Goal: Contribute content: Contribute content

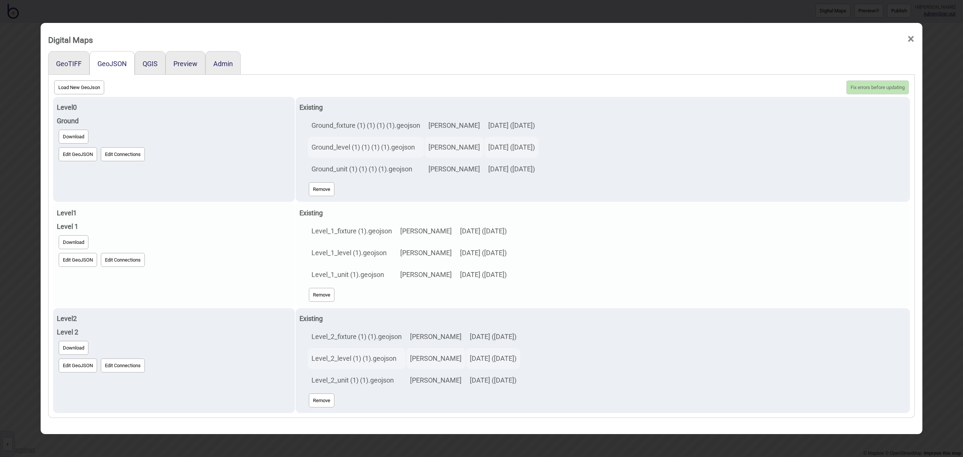
click at [77, 264] on button "Edit GeoJSON" at bounding box center [78, 260] width 38 height 14
click at [80, 260] on button "Edit GeoJSON" at bounding box center [78, 260] width 38 height 14
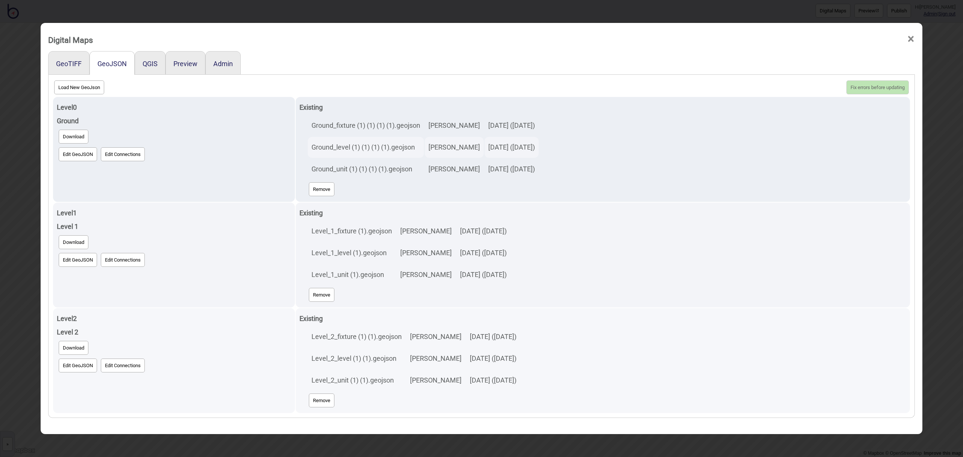
click at [77, 368] on button "Edit GeoJSON" at bounding box center [78, 366] width 38 height 14
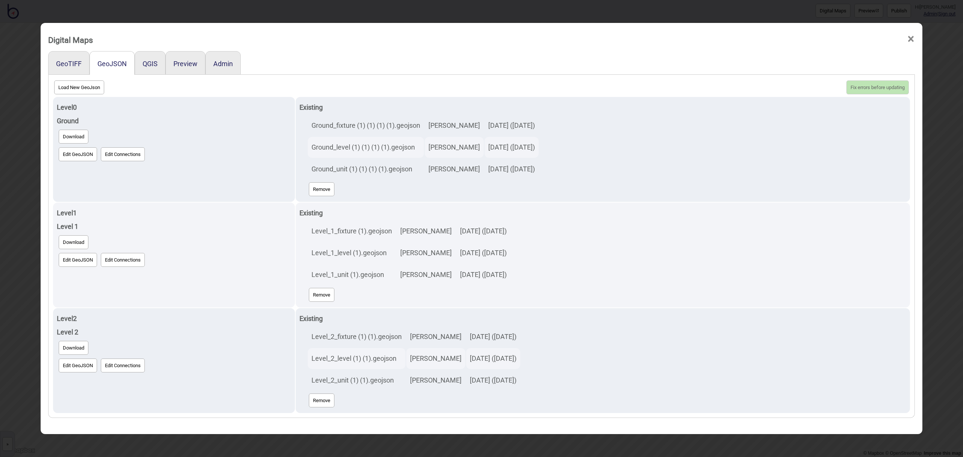
click at [90, 90] on button "Load New GeoJson" at bounding box center [79, 87] width 50 height 14
click input "file" at bounding box center [0, 0] width 0 height 0
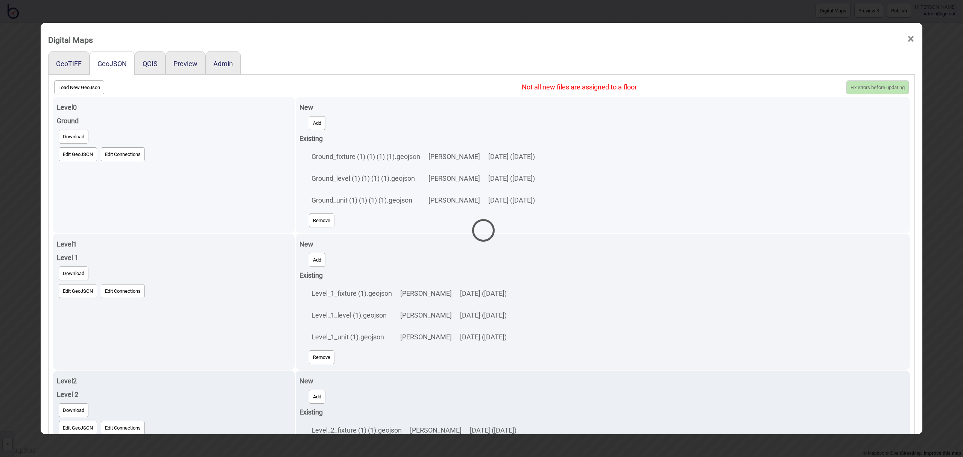
select select "Ground_level (1) (1) (1) (1).geojson"
select select "Ground_unit (1) (1) (1) (1).geojson"
select select "Ground_fixture (1) (1) (1) (1).geojson"
select select "Level_1_level (1).geojson"
select select "Level_1_unit (1).geojson"
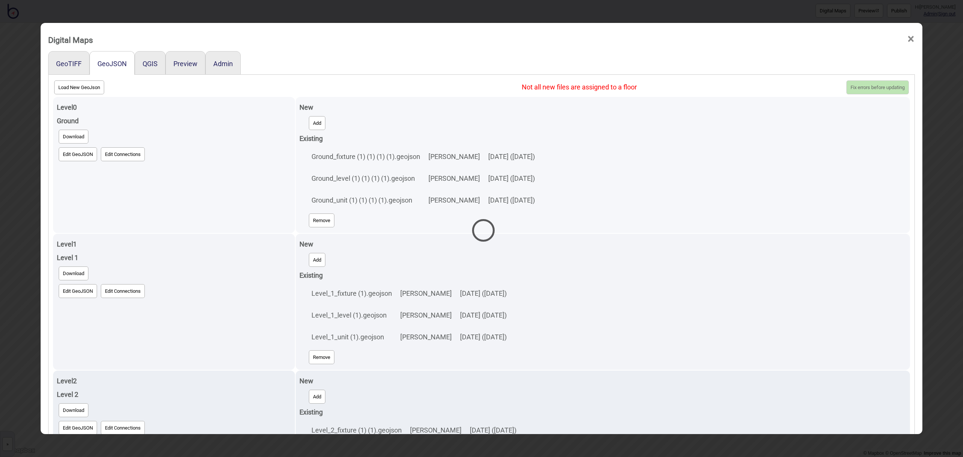
select select "Level_1_fixture (1).geojson"
select select "Level_2_unit (1) (1).geojson"
select select "Level_2_fixture (1) (1).geojson"
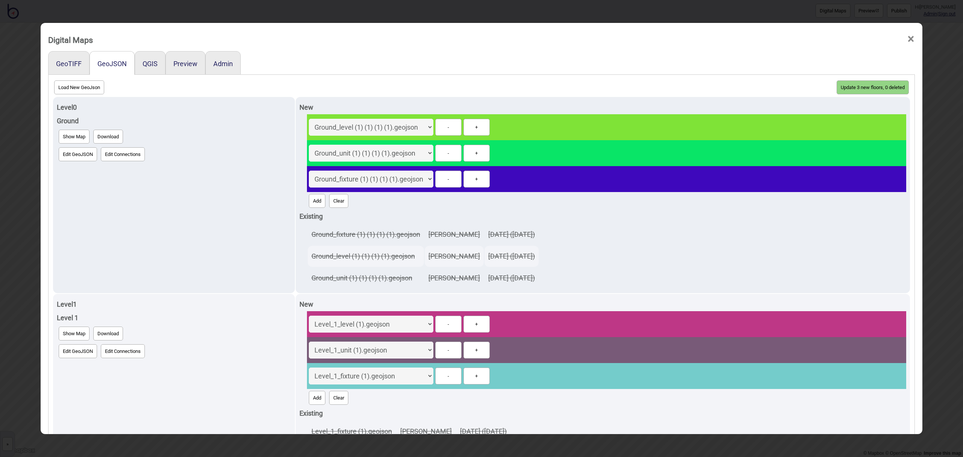
click at [866, 88] on button "Update 3 new floors, 0 deleted" at bounding box center [872, 87] width 72 height 14
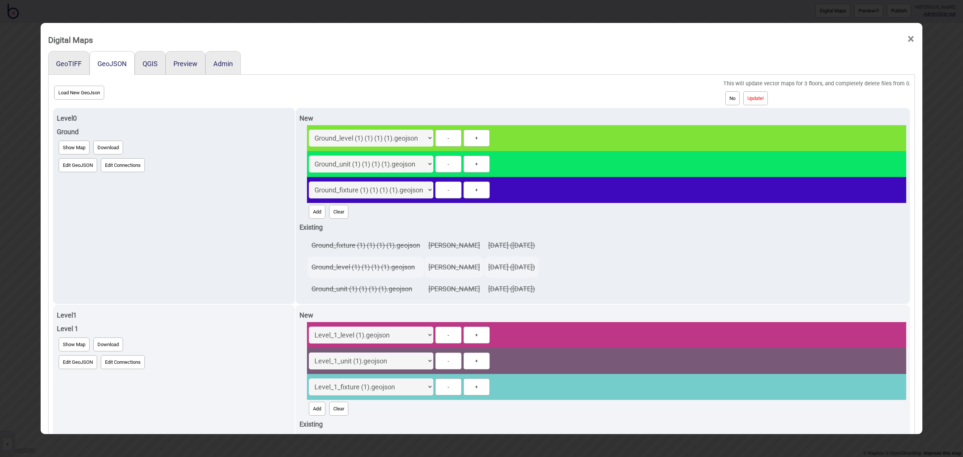
click at [766, 97] on button "Update!" at bounding box center [755, 98] width 24 height 14
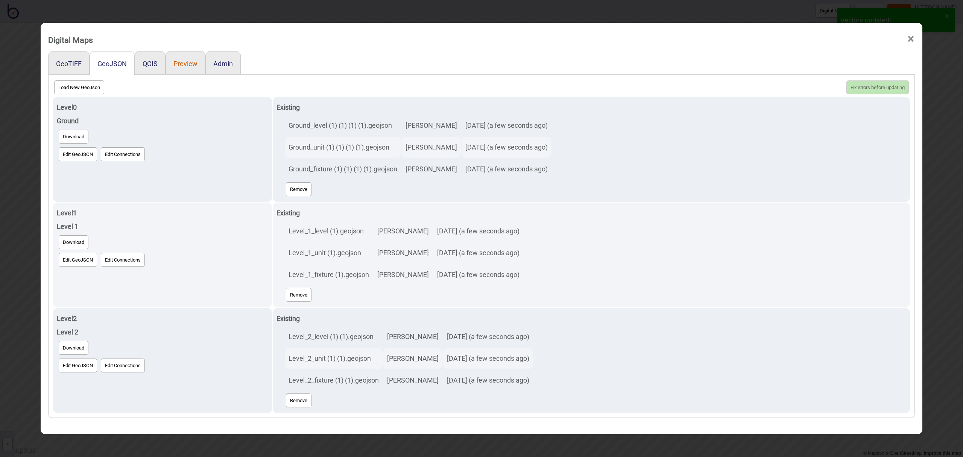
click at [189, 65] on button "Preview" at bounding box center [185, 64] width 24 height 8
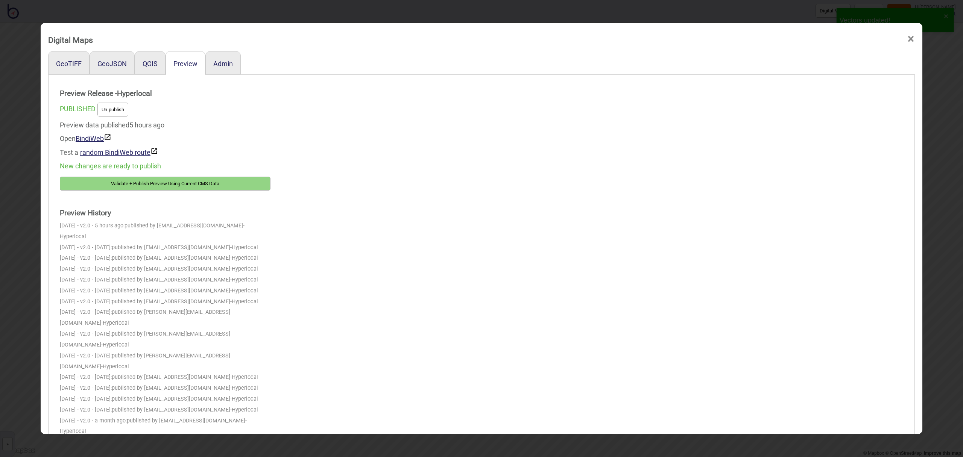
click at [133, 184] on button "Validate + Publish Preview Using Current CMS Data" at bounding box center [165, 184] width 211 height 14
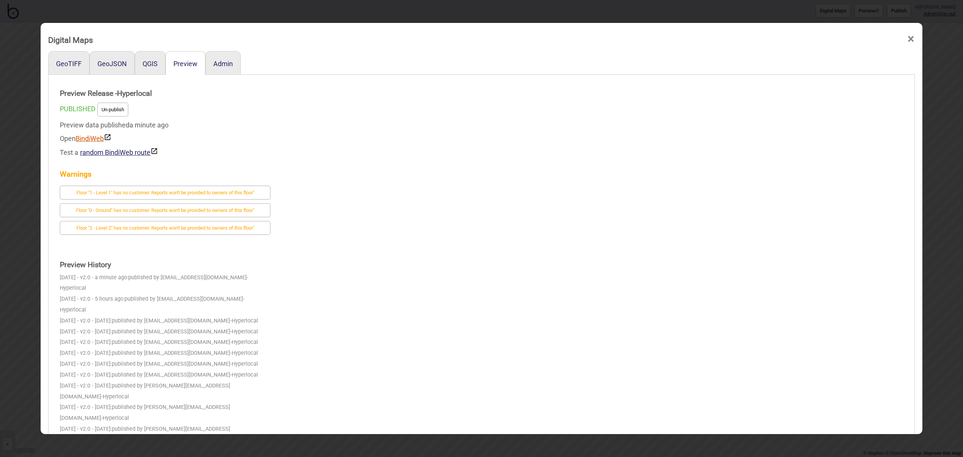
click at [91, 140] on link "BindiWeb" at bounding box center [94, 139] width 36 height 8
click at [115, 67] on button "GeoJSON" at bounding box center [111, 64] width 29 height 8
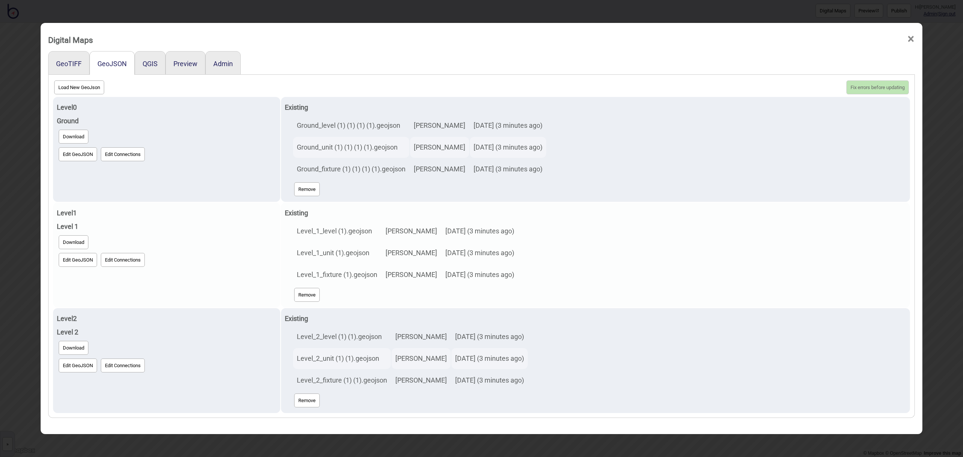
click at [74, 264] on button "Edit GeoJSON" at bounding box center [78, 260] width 38 height 14
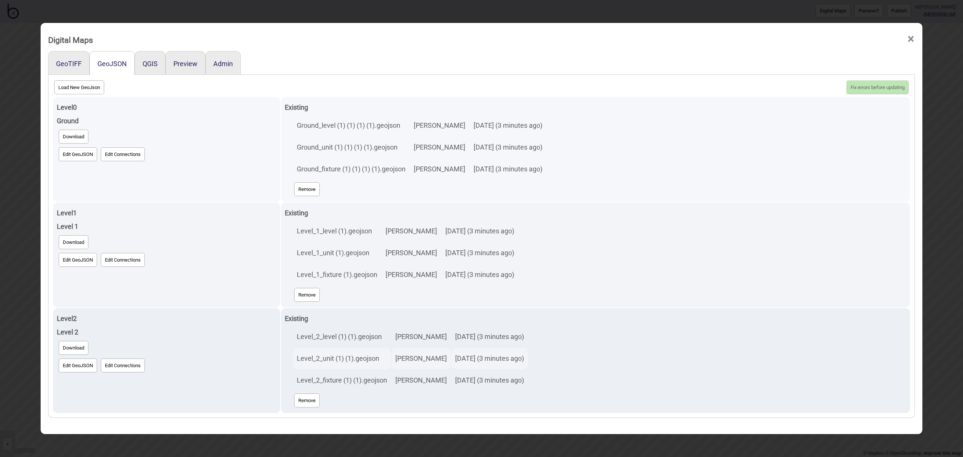
click at [67, 156] on button "Edit GeoJSON" at bounding box center [78, 154] width 38 height 14
